Goal: Information Seeking & Learning: Learn about a topic

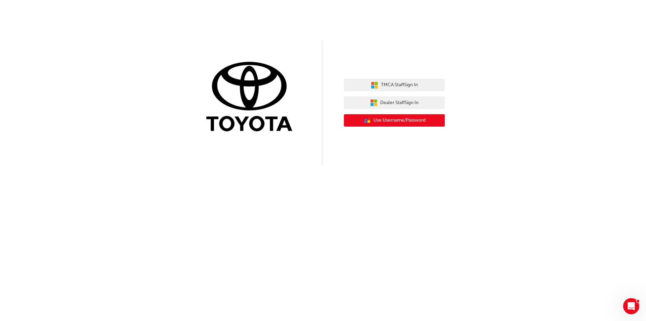
click at [420, 121] on span "Use Username/Password" at bounding box center [400, 120] width 52 height 8
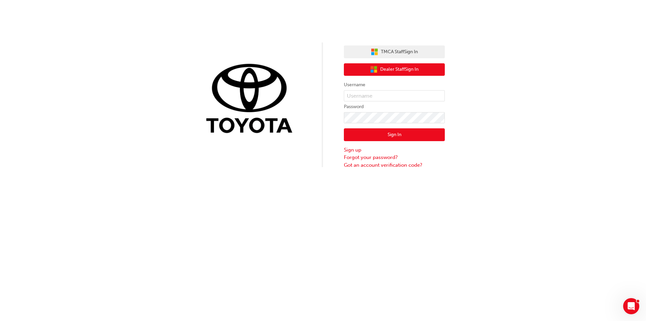
click at [401, 72] on span "Dealer Staff Sign In" at bounding box center [399, 70] width 38 height 8
click at [401, 70] on span "Dealer Staff Sign In" at bounding box center [399, 70] width 38 height 8
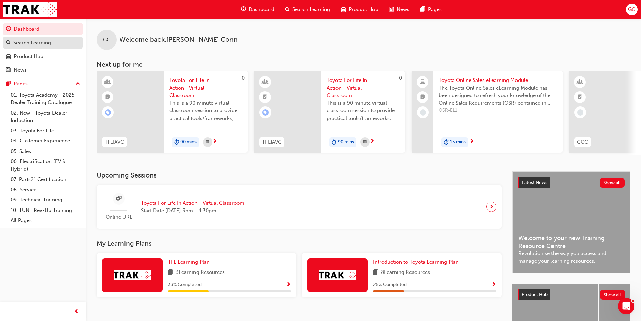
click at [46, 43] on div "Search Learning" at bounding box center [32, 43] width 38 height 8
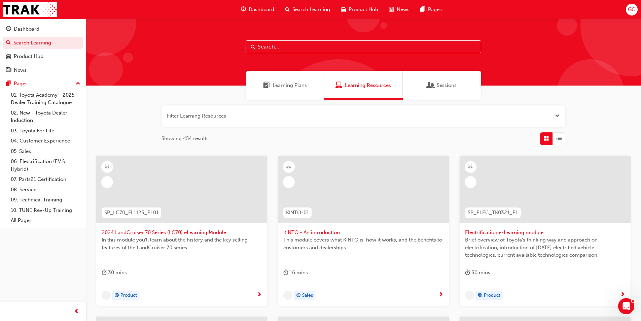
click at [272, 41] on input "text" at bounding box center [364, 46] width 236 height 13
paste input "SPK9103"
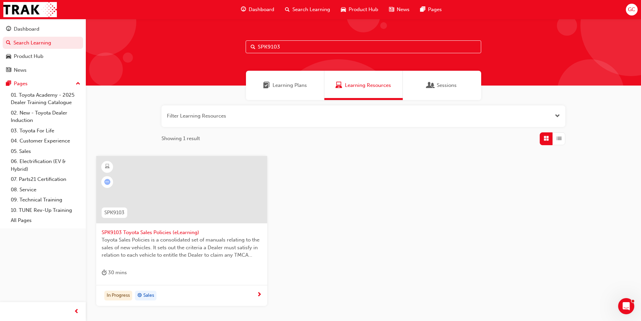
type input "SPK9103"
click at [258, 290] on div "In Progress Sales" at bounding box center [181, 295] width 171 height 21
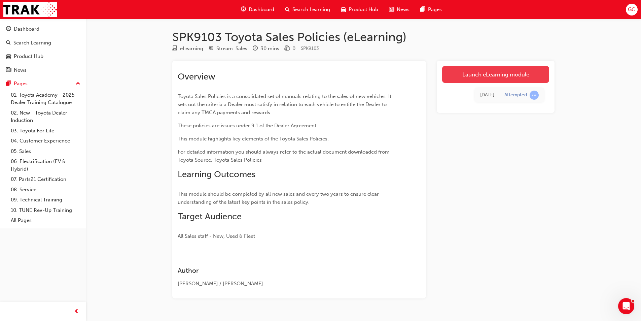
click at [466, 73] on link "Launch eLearning module" at bounding box center [495, 74] width 107 height 17
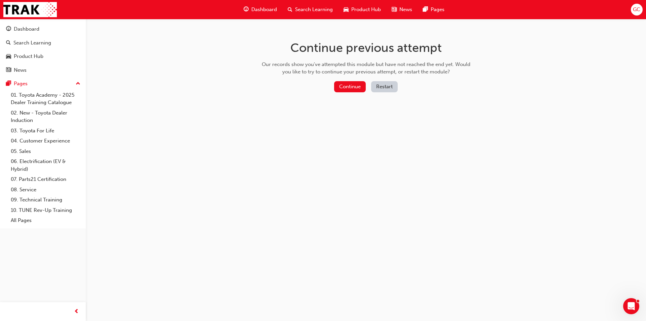
click at [383, 87] on button "Restart" at bounding box center [384, 86] width 27 height 11
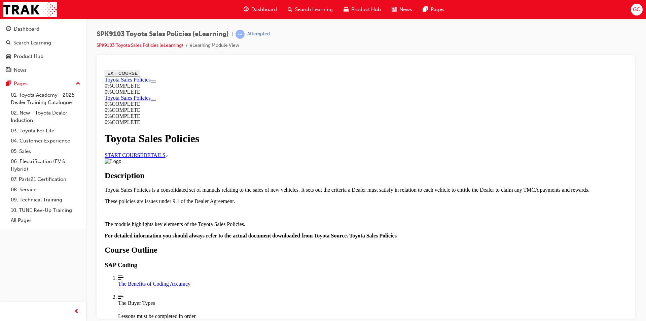
click at [143, 153] on link "START COURSE" at bounding box center [124, 155] width 39 height 6
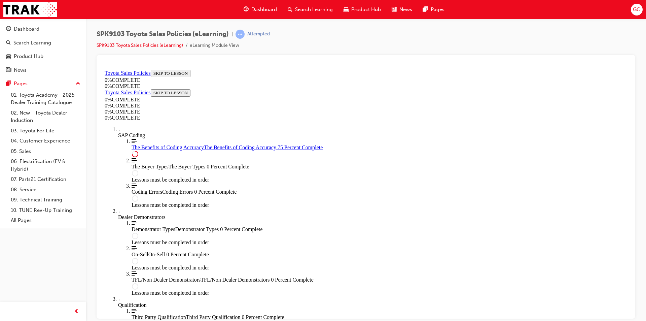
scroll to position [323, 0]
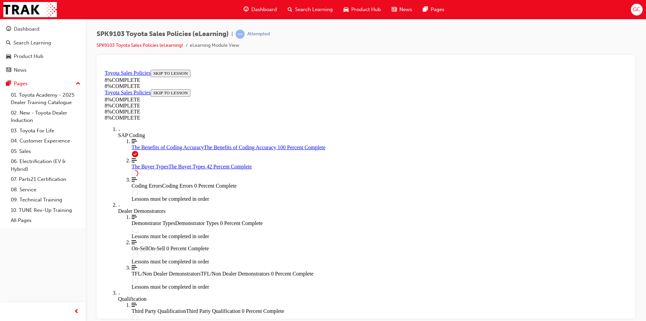
scroll to position [0, 0]
click at [136, 150] on div "The Benefits of Coding Accuracy The Benefits of Coding Accuracy 100 Percent Com…" at bounding box center [380, 147] width 496 height 6
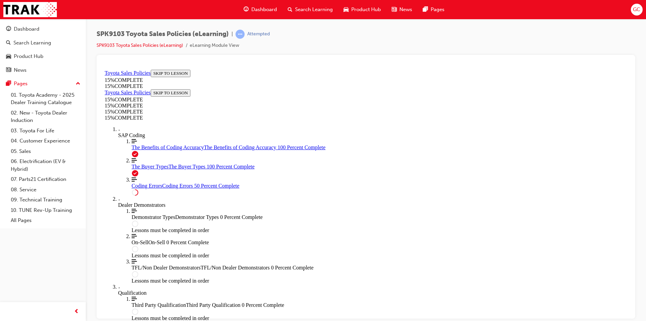
scroll to position [259, 0]
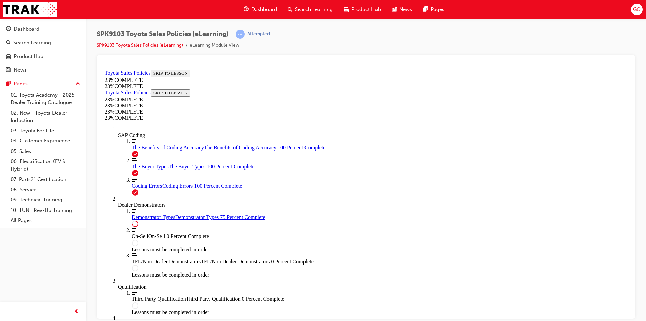
scroll to position [301, 0]
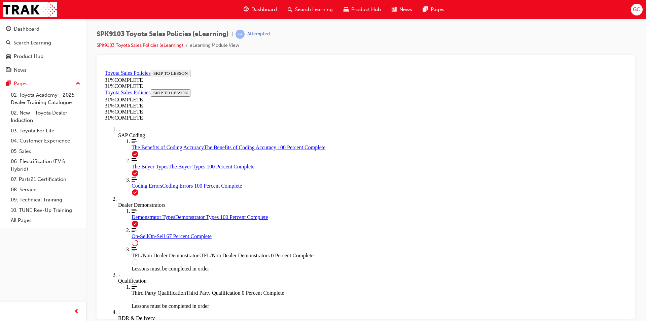
scroll to position [363, 0]
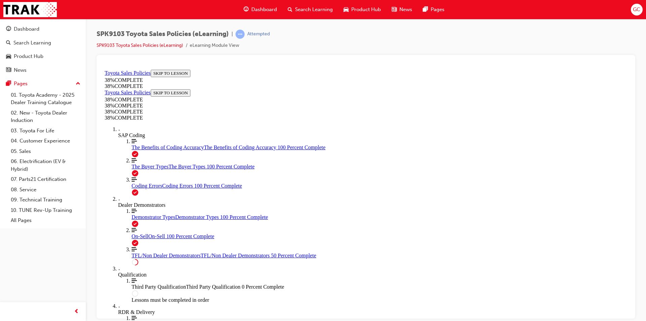
scroll to position [192, 0]
drag, startPoint x: 287, startPoint y: 191, endPoint x: 286, endPoint y: 186, distance: 4.2
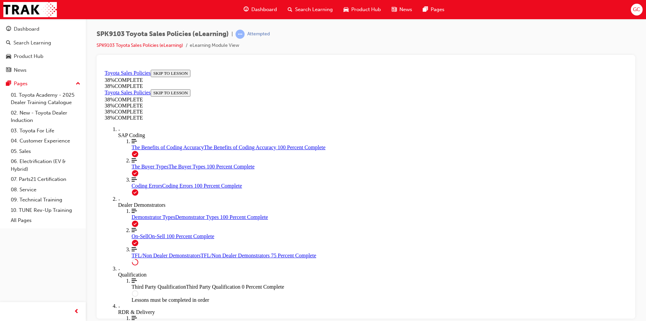
drag, startPoint x: 283, startPoint y: 193, endPoint x: 281, endPoint y: 184, distance: 9.0
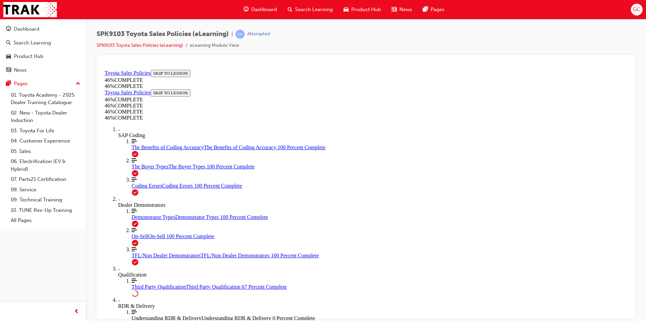
scroll to position [427, 0]
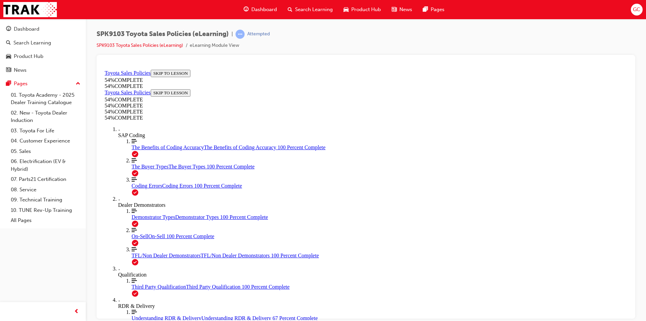
scroll to position [282, 0]
drag, startPoint x: 584, startPoint y: 161, endPoint x: 588, endPoint y: 161, distance: 4.1
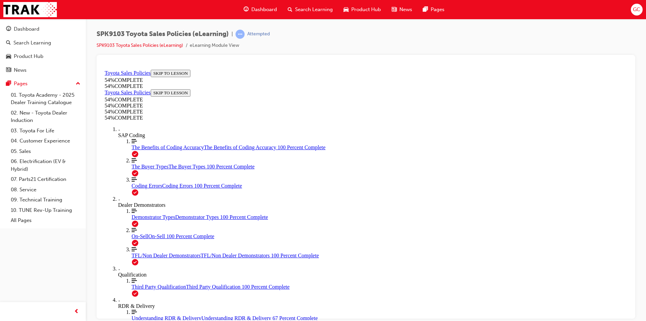
scroll to position [344, 0]
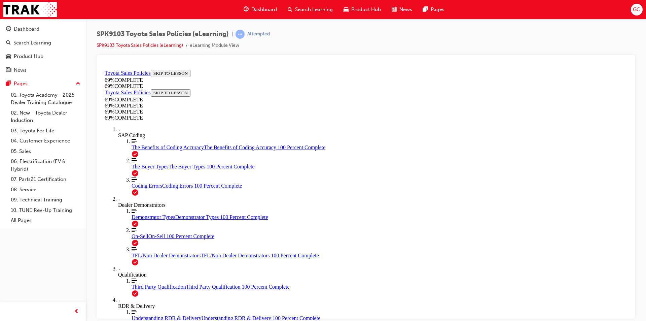
scroll to position [508, 0]
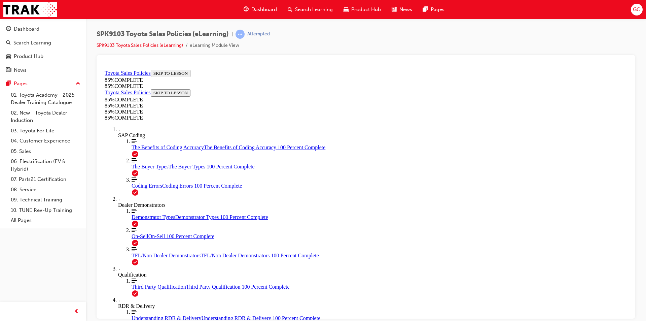
drag, startPoint x: 409, startPoint y: 205, endPoint x: 495, endPoint y: 280, distance: 114.5
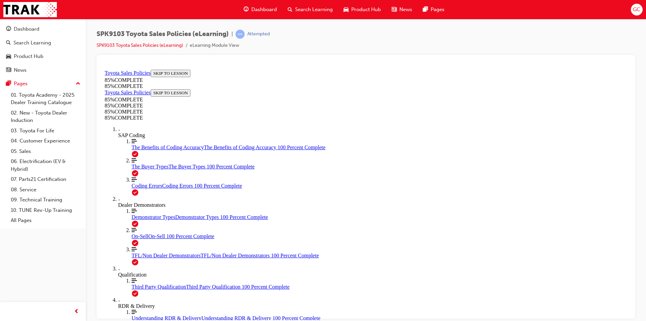
scroll to position [663, 0]
drag, startPoint x: 409, startPoint y: 155, endPoint x: 323, endPoint y: 243, distance: 122.6
drag, startPoint x: 423, startPoint y: 154, endPoint x: 338, endPoint y: 247, distance: 125.1
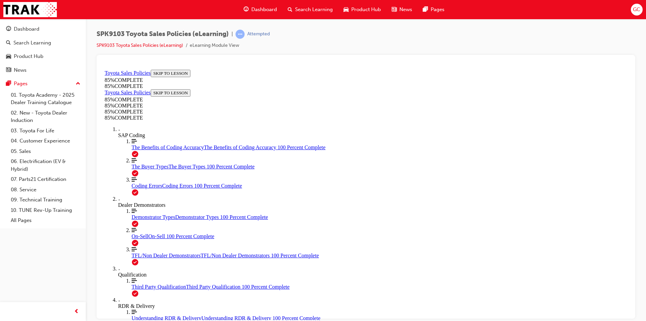
drag, startPoint x: 402, startPoint y: 162, endPoint x: 324, endPoint y: 248, distance: 116.1
drag, startPoint x: 407, startPoint y: 155, endPoint x: 313, endPoint y: 246, distance: 131.2
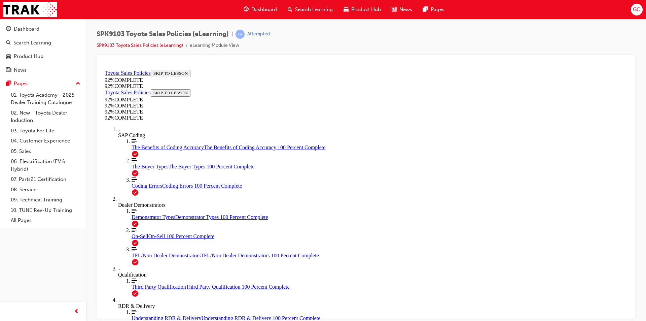
scroll to position [58, 0]
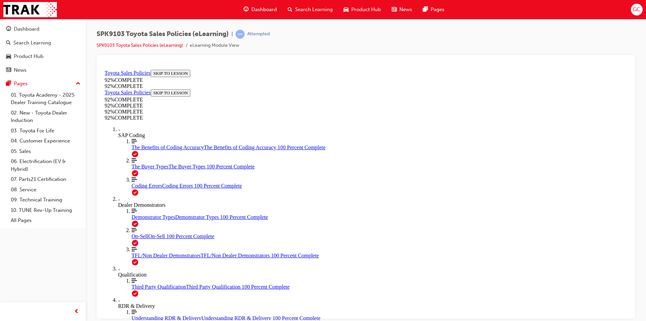
scroll to position [15, 0]
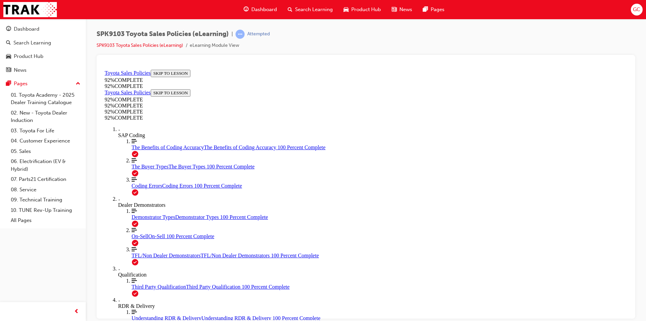
scroll to position [24, 0]
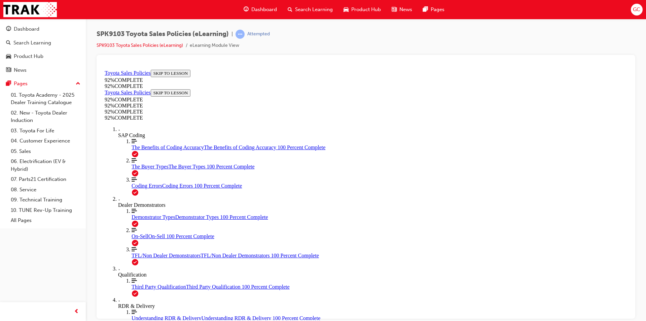
scroll to position [25, 0]
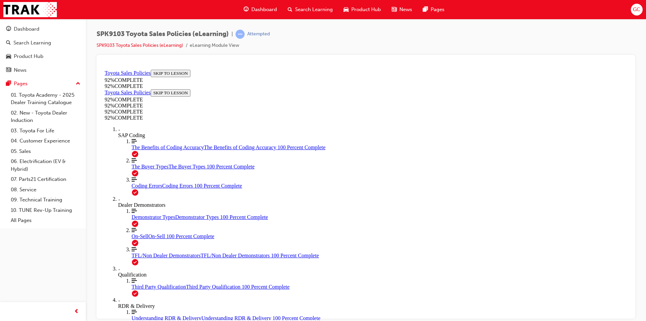
drag, startPoint x: 310, startPoint y: 198, endPoint x: 347, endPoint y: 220, distance: 42.7
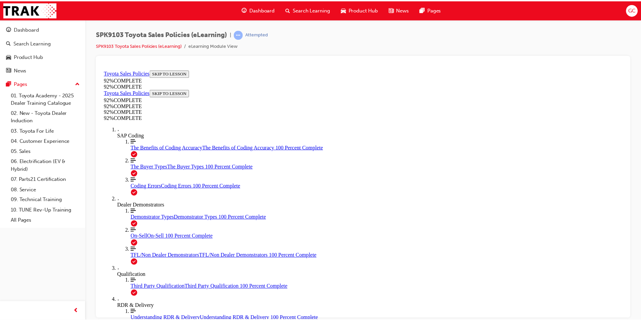
scroll to position [25, 0]
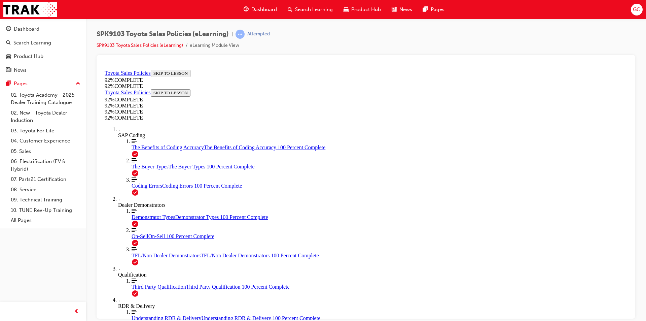
scroll to position [25, 0]
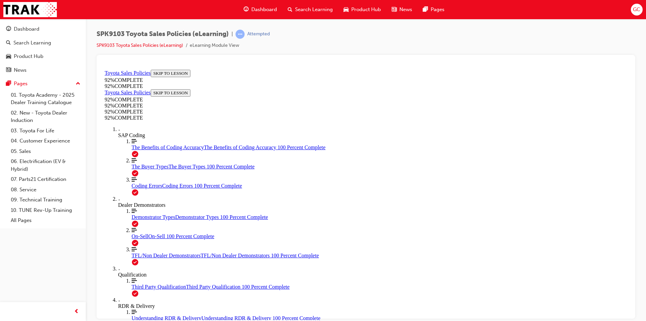
drag, startPoint x: 305, startPoint y: 196, endPoint x: 309, endPoint y: 209, distance: 13.2
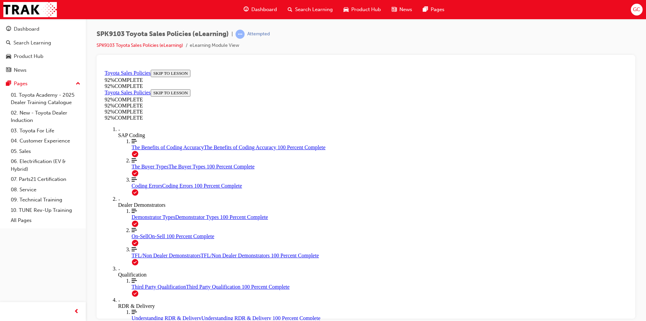
drag, startPoint x: 304, startPoint y: 222, endPoint x: 305, endPoint y: 239, distance: 16.8
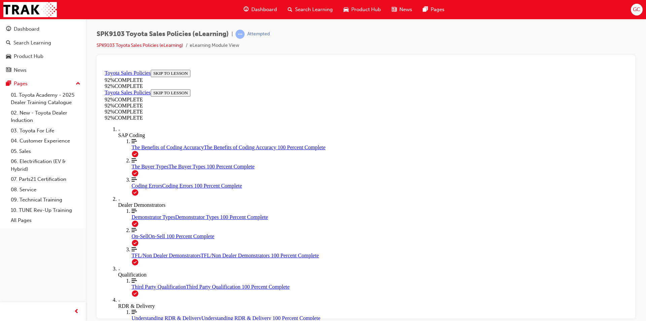
drag, startPoint x: 344, startPoint y: 280, endPoint x: 350, endPoint y: 280, distance: 6.1
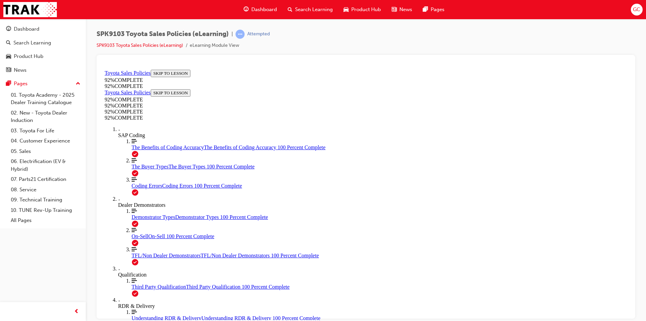
scroll to position [25, 0]
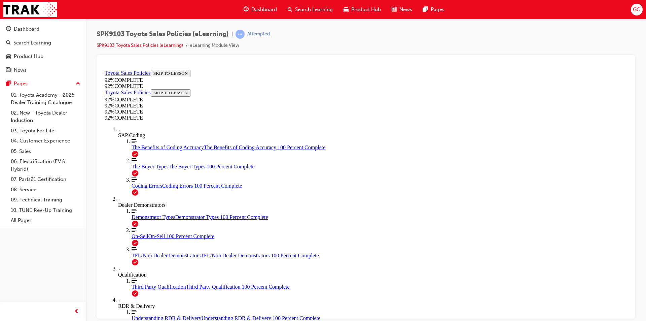
scroll to position [25, 0]
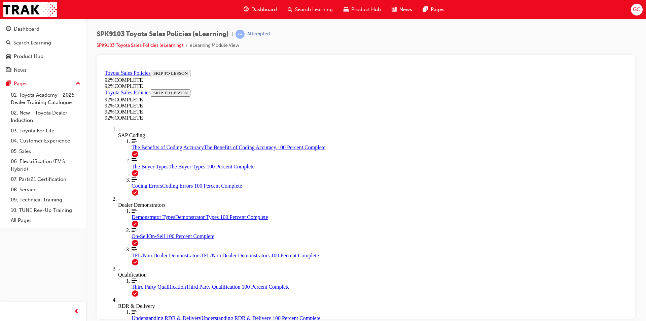
scroll to position [25, 0]
drag, startPoint x: 307, startPoint y: 235, endPoint x: 308, endPoint y: 257, distance: 22.3
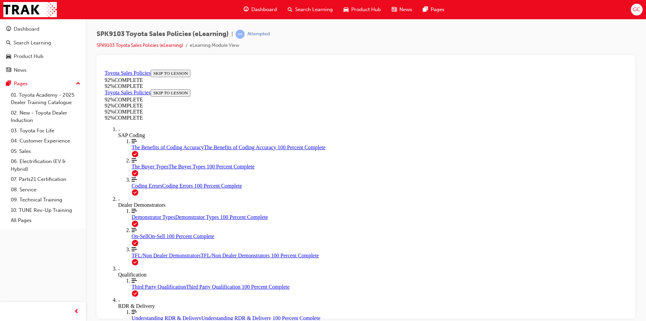
scroll to position [74, 0]
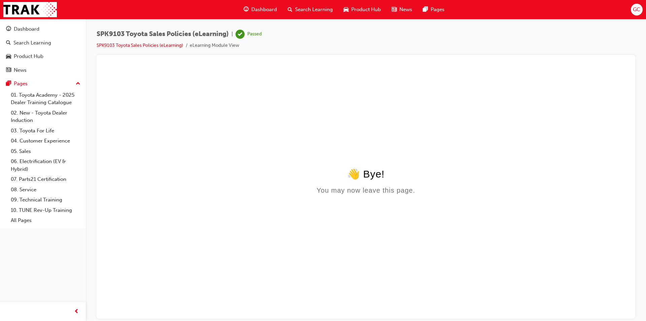
scroll to position [0, 0]
click at [388, 202] on body "👋 Bye! You may now leave this page." at bounding box center [366, 242] width 523 height 149
click at [639, 11] on span "GC" at bounding box center [636, 10] width 7 height 8
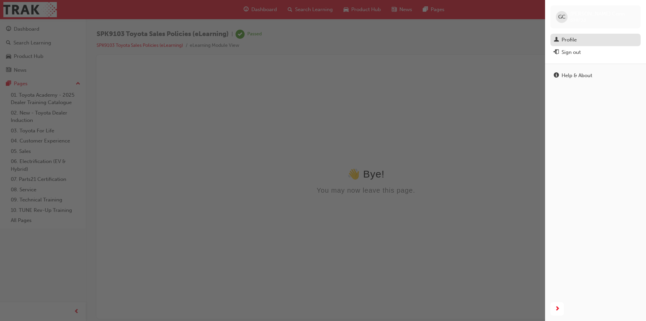
click at [578, 42] on div "Profile" at bounding box center [595, 40] width 83 height 8
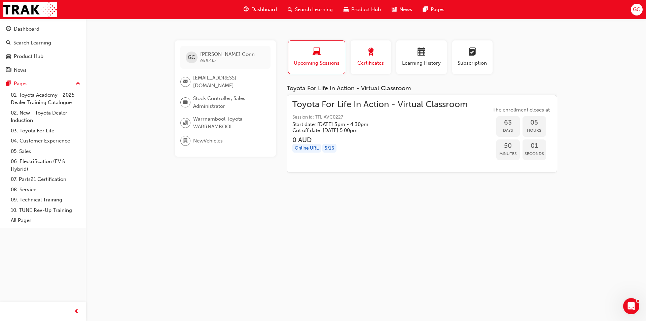
click at [383, 64] on span "Certificates" at bounding box center [371, 63] width 30 height 8
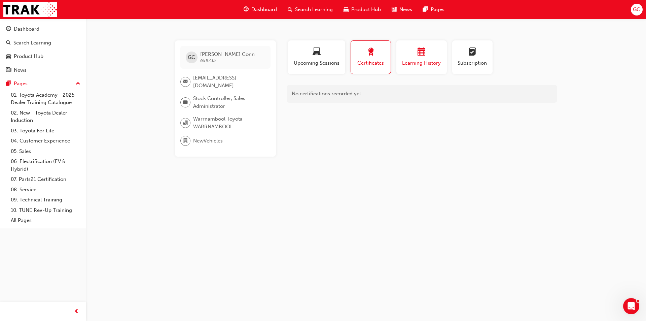
click at [414, 61] on span "Learning History" at bounding box center [422, 63] width 40 height 8
